Goal: Check status: Check status

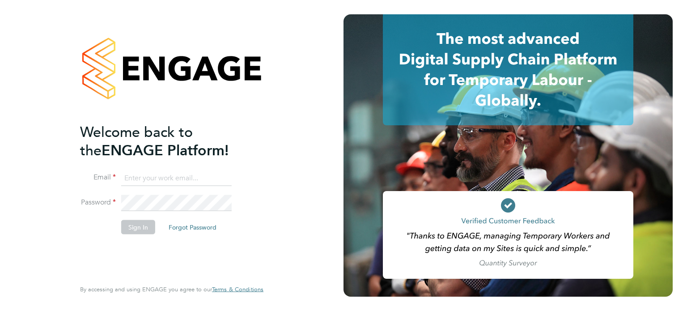
type input "[EMAIL_ADDRESS][PERSON_NAME][DOMAIN_NAME]"
click at [135, 226] on button "Sign In" at bounding box center [138, 227] width 34 height 14
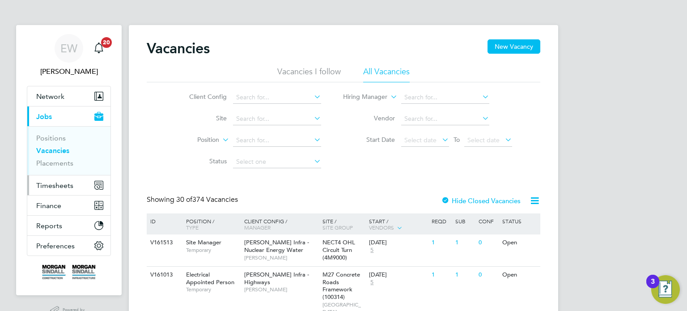
click at [53, 186] on span "Timesheets" at bounding box center [54, 185] width 37 height 8
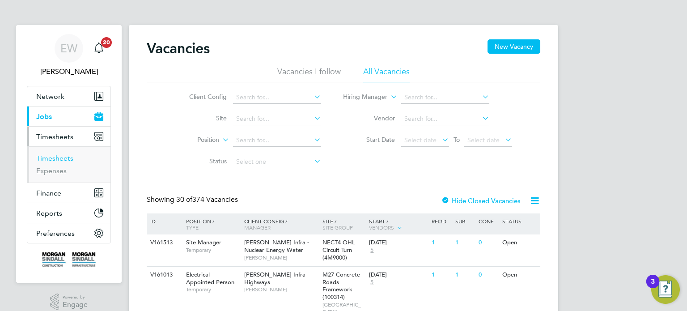
click at [55, 156] on link "Timesheets" at bounding box center [54, 158] width 37 height 8
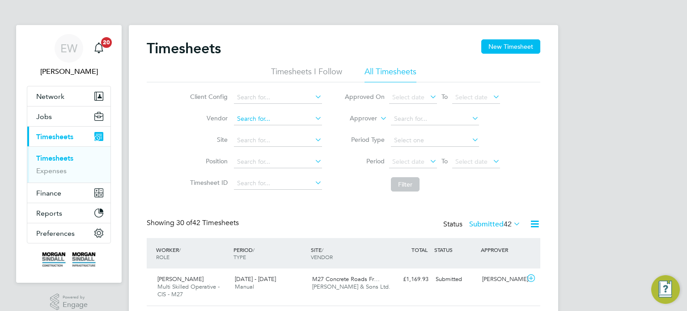
click at [252, 117] on input at bounding box center [278, 119] width 88 height 13
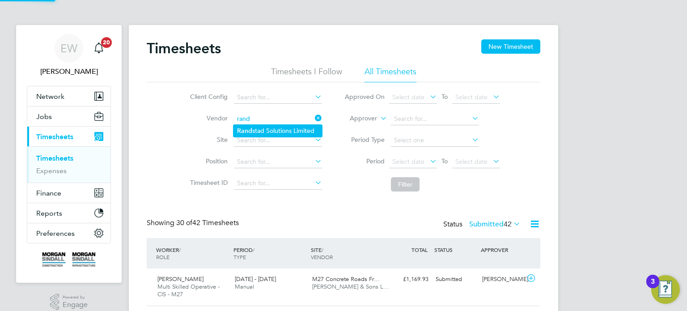
click at [271, 129] on li "Rand stad Solutions Limited" at bounding box center [277, 131] width 89 height 12
type input "Randstad Solutions Limited"
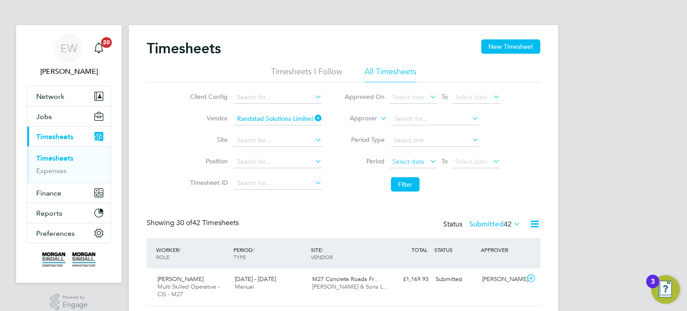
click at [405, 162] on span "Select date" at bounding box center [408, 161] width 32 height 8
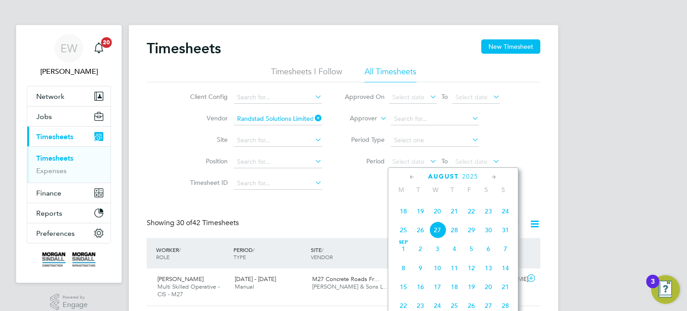
click at [488, 201] on span "16" at bounding box center [488, 192] width 17 height 17
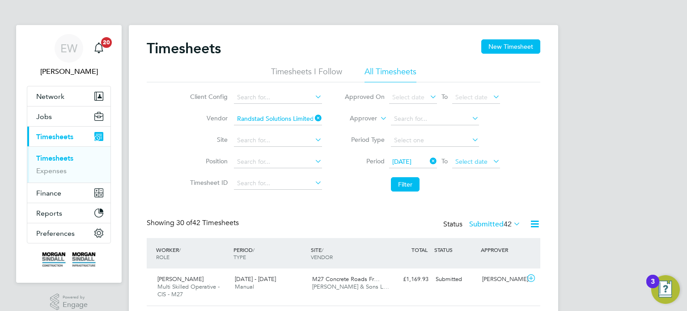
click at [478, 161] on span "Select date" at bounding box center [471, 161] width 32 height 8
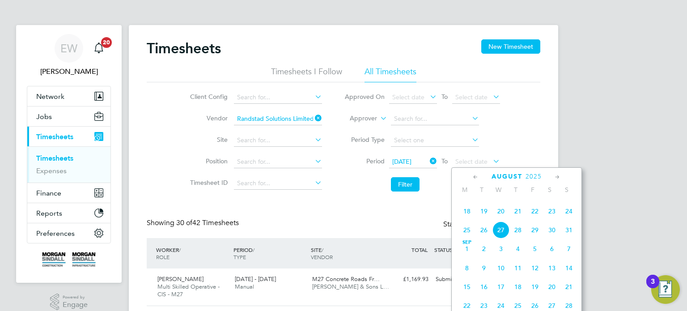
click at [534, 220] on span "22" at bounding box center [534, 211] width 17 height 17
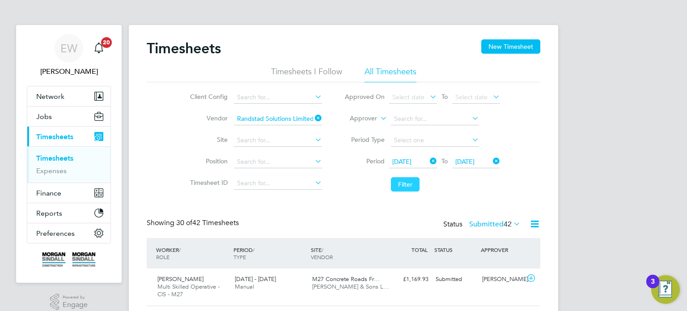
click at [403, 180] on button "Filter" at bounding box center [405, 184] width 29 height 14
click at [488, 223] on label "Submitted 13" at bounding box center [494, 224] width 51 height 9
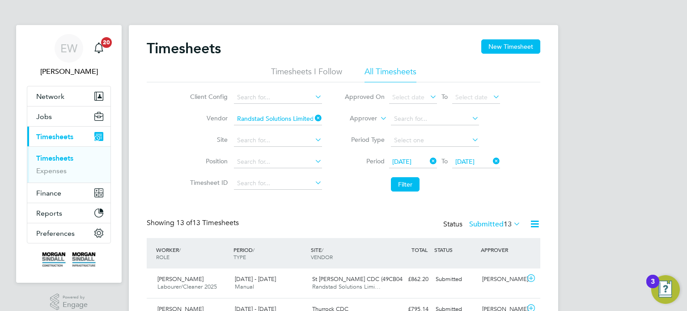
click at [491, 224] on label "Submitted 13" at bounding box center [494, 224] width 51 height 9
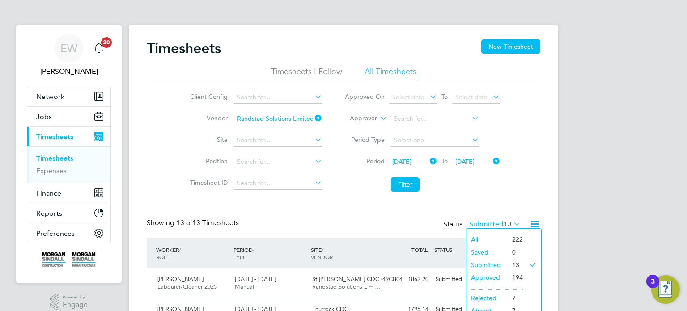
click at [483, 263] on li "Submitted" at bounding box center [486, 264] width 41 height 13
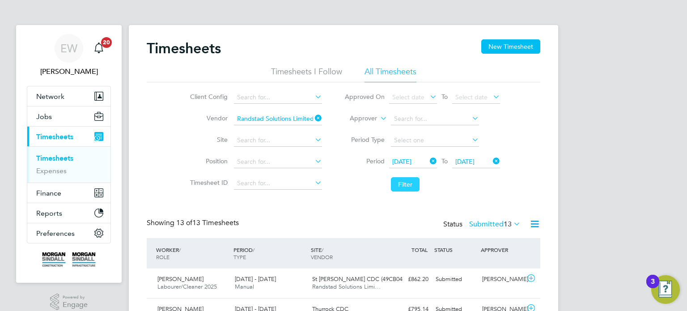
click at [402, 185] on button "Filter" at bounding box center [405, 184] width 29 height 14
click at [493, 222] on label "Submitted 13" at bounding box center [494, 224] width 51 height 9
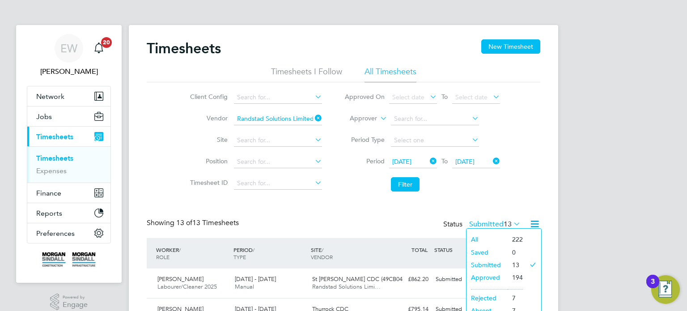
click at [494, 193] on li "Filter" at bounding box center [422, 184] width 178 height 23
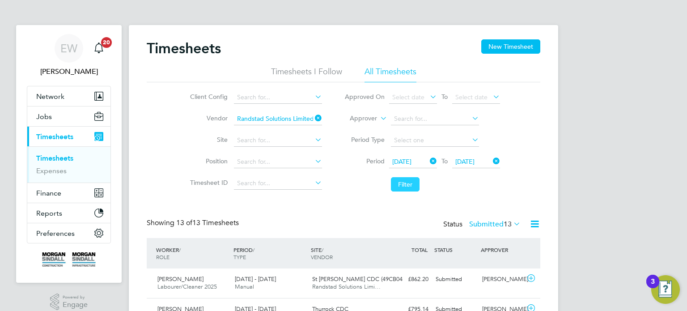
click at [414, 187] on button "Filter" at bounding box center [405, 184] width 29 height 14
click at [402, 189] on button "Filter" at bounding box center [405, 184] width 29 height 14
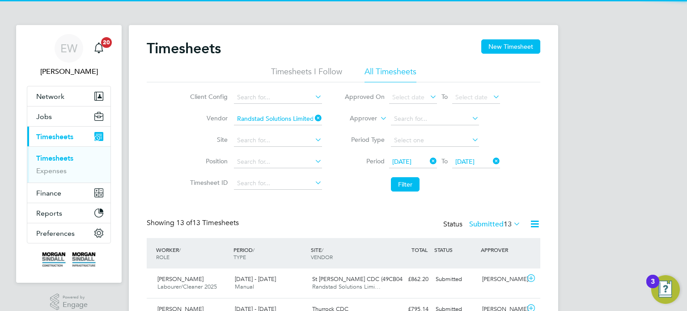
scroll to position [22, 78]
click at [499, 225] on label "Submitted 13" at bounding box center [494, 224] width 51 height 9
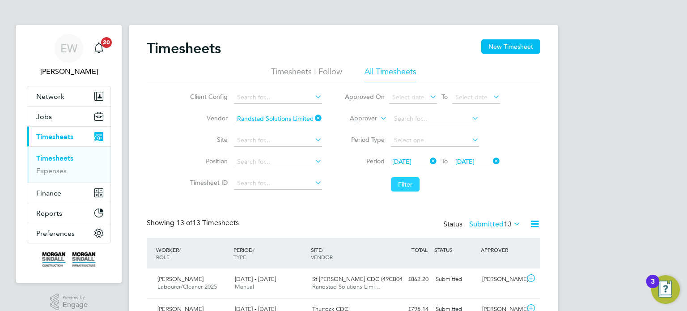
click at [397, 188] on button "Filter" at bounding box center [405, 184] width 29 height 14
click at [407, 182] on button "Filter" at bounding box center [405, 184] width 29 height 14
click at [490, 220] on label "Submitted 13" at bounding box center [494, 224] width 51 height 9
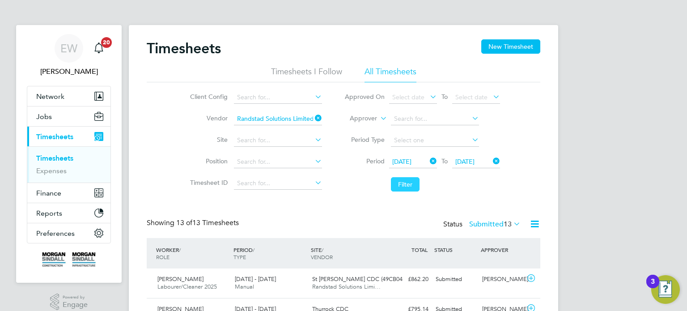
click at [401, 185] on button "Filter" at bounding box center [405, 184] width 29 height 14
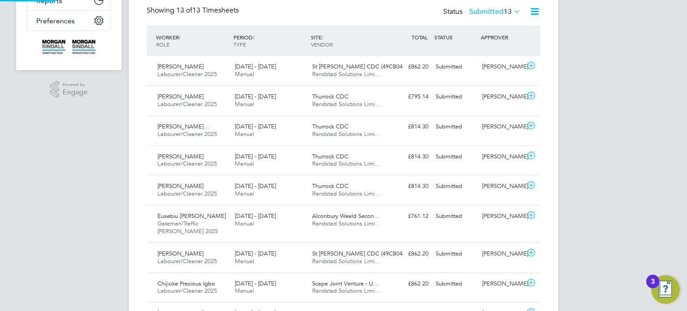
scroll to position [4, 4]
